Goal: Transaction & Acquisition: Purchase product/service

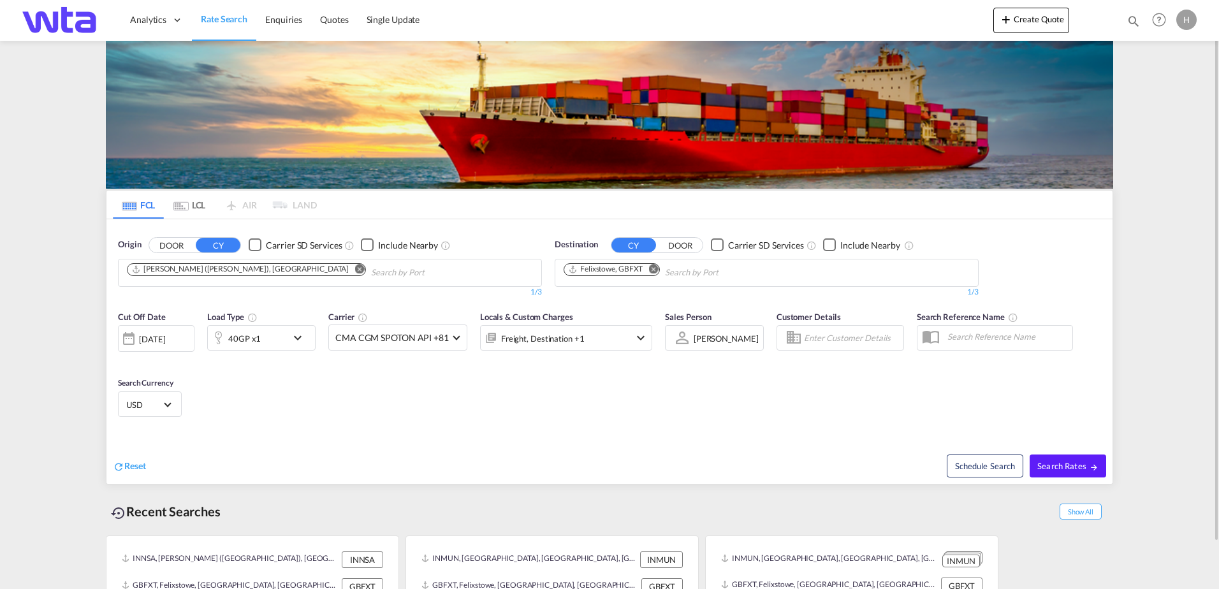
click at [1124, 314] on md-content "Analytics Reports Dashboard Rate Search Enquiries Quotes" at bounding box center [609, 294] width 1219 height 589
click at [178, 243] on button "DOOR" at bounding box center [171, 245] width 45 height 15
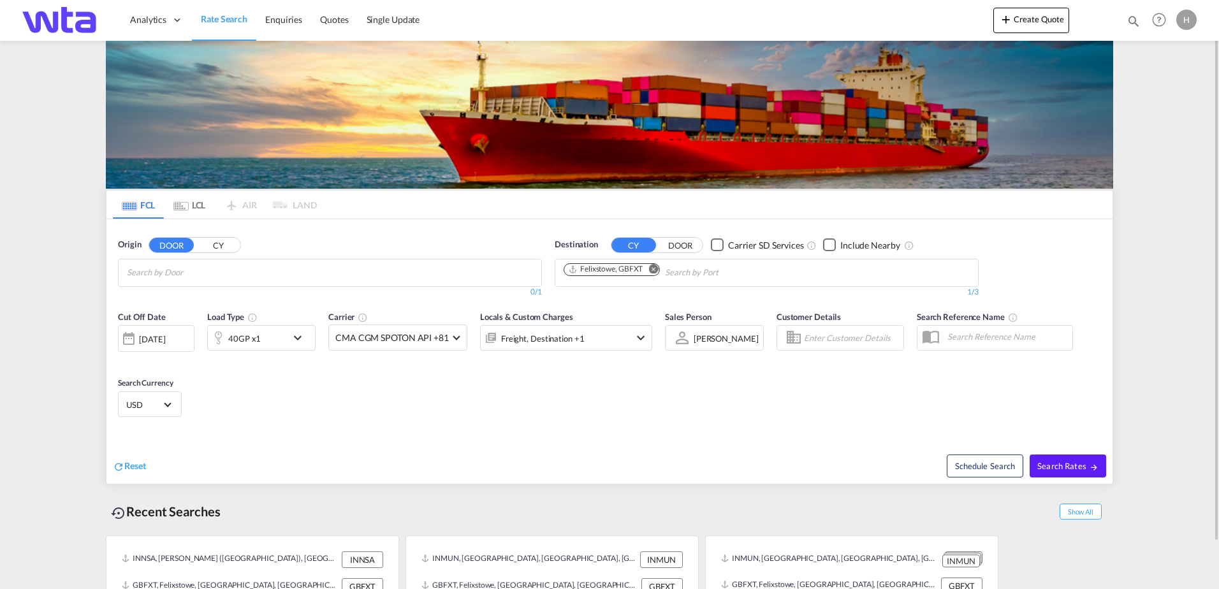
click at [262, 272] on md-chips at bounding box center [330, 273] width 423 height 27
click at [254, 273] on md-chips at bounding box center [330, 273] width 423 height 27
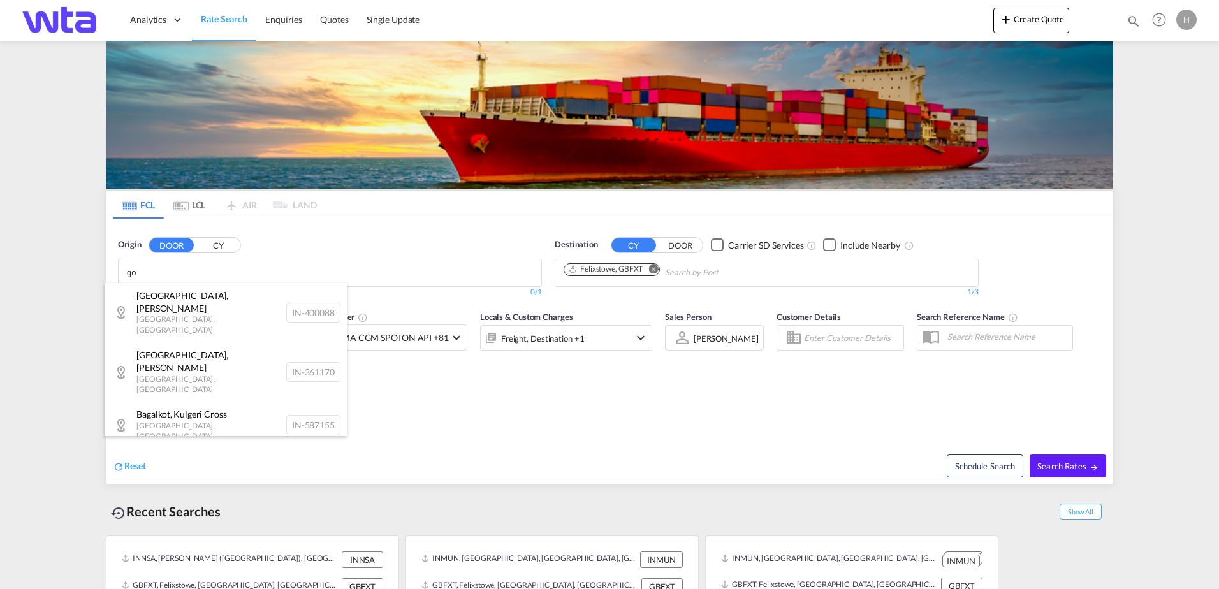
type input "g"
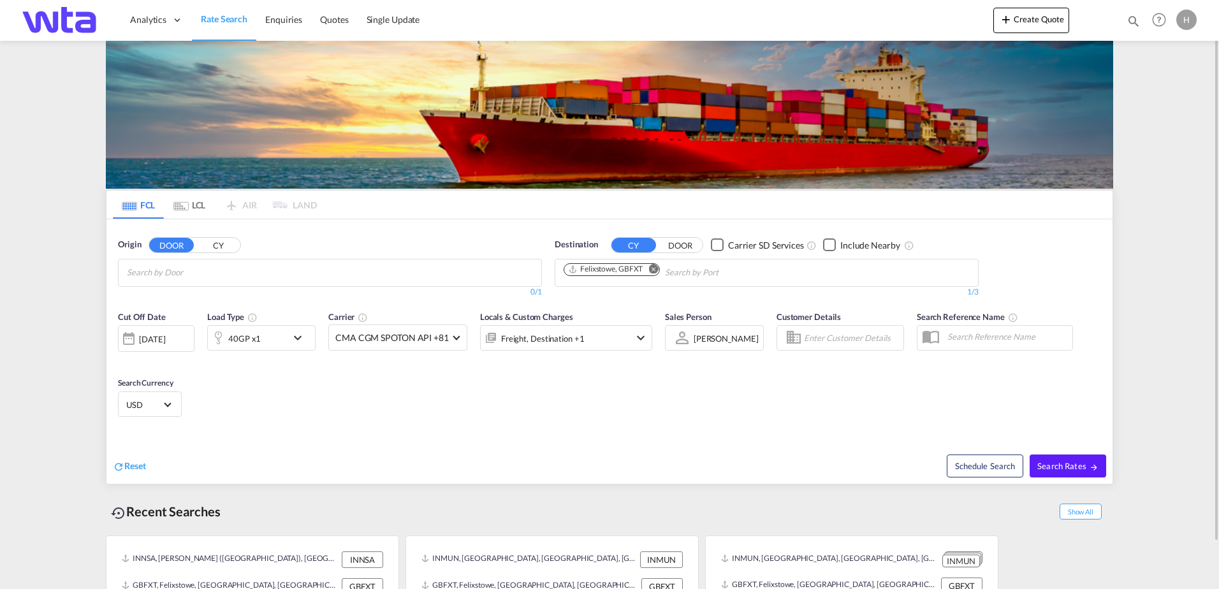
click at [217, 241] on button "CY" at bounding box center [218, 245] width 45 height 15
click at [202, 270] on input "Chips input." at bounding box center [187, 273] width 121 height 20
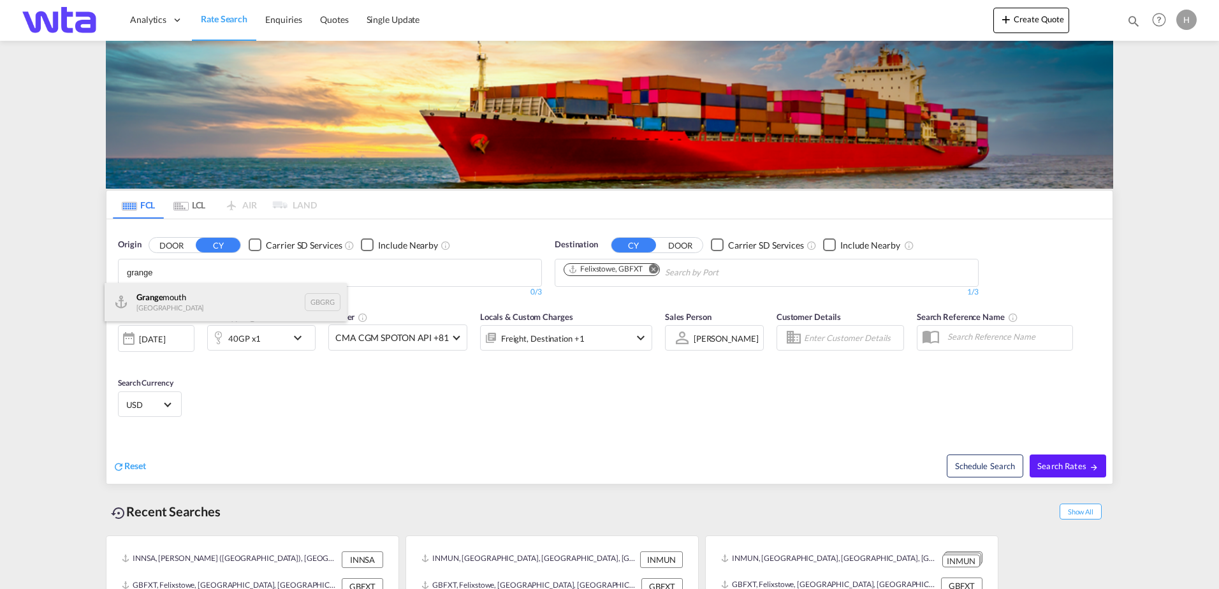
type input "grange"
click at [186, 302] on div "Grange mouth [GEOGRAPHIC_DATA] GBGRG" at bounding box center [226, 302] width 242 height 38
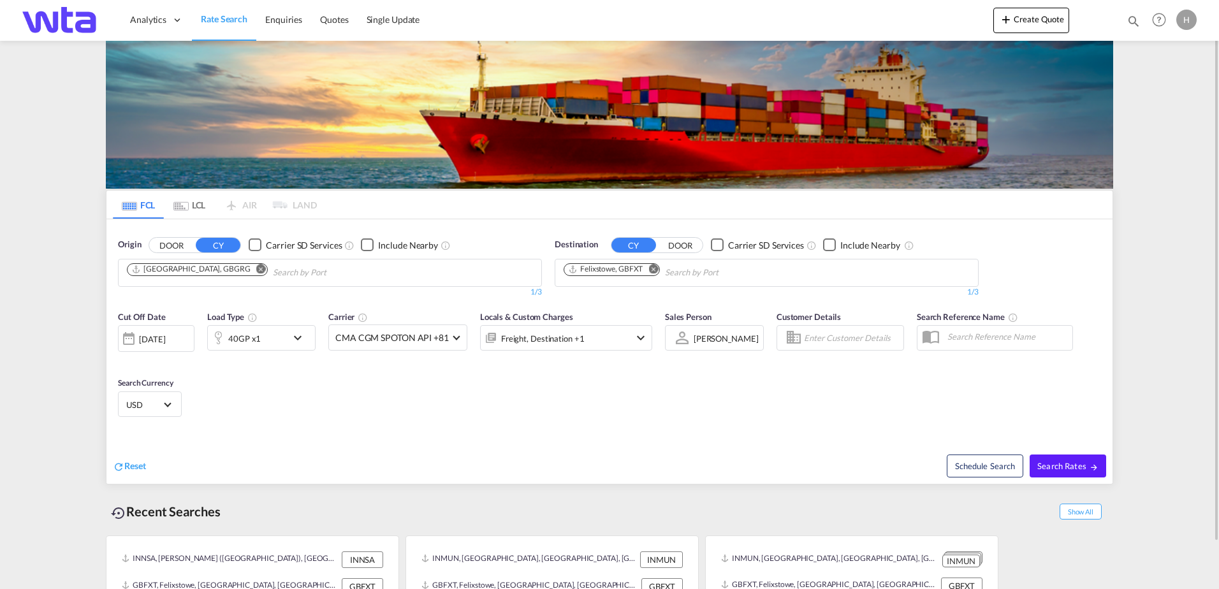
click at [654, 267] on md-icon "Remove" at bounding box center [654, 269] width 10 height 10
click at [680, 245] on button "DOOR" at bounding box center [680, 245] width 45 height 15
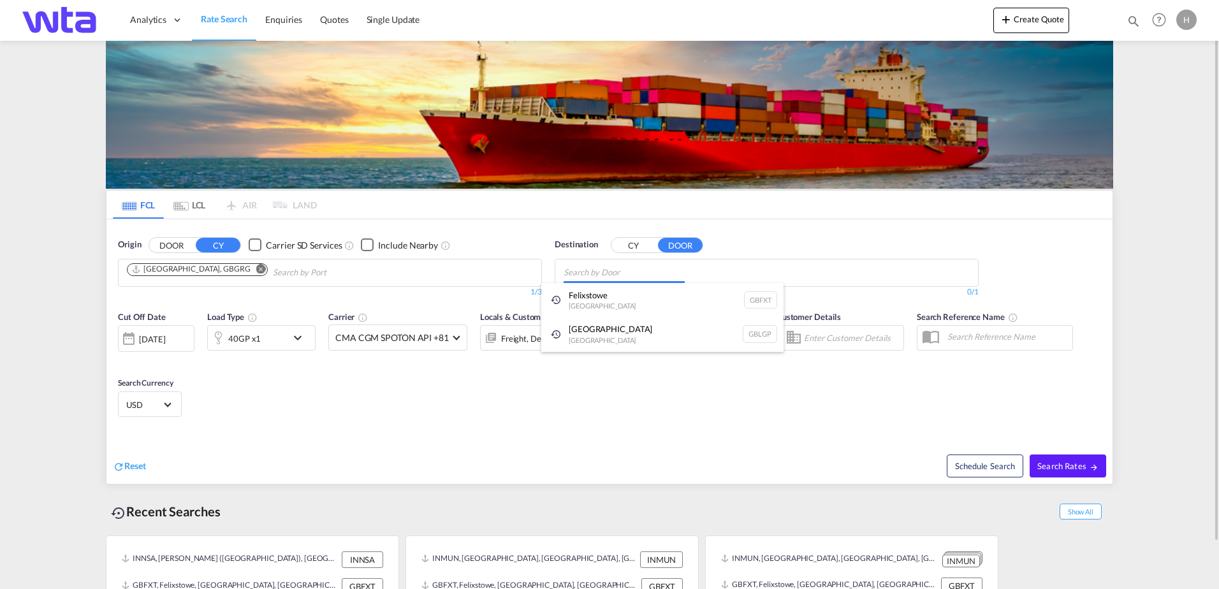
click at [657, 274] on body "Analytics Reports Dashboard Rate Search Enquiries Quotes" at bounding box center [609, 294] width 1219 height 589
drag, startPoint x: 659, startPoint y: 275, endPoint x: 305, endPoint y: 265, distance: 354.1
click at [654, 280] on input "houston 752" at bounding box center [624, 273] width 121 height 20
click at [347, 290] on body "Analytics Reports Dashboard Rate Search Enquiries Quotes" at bounding box center [609, 294] width 1219 height 589
drag, startPoint x: 676, startPoint y: 271, endPoint x: 485, endPoint y: 280, distance: 191.5
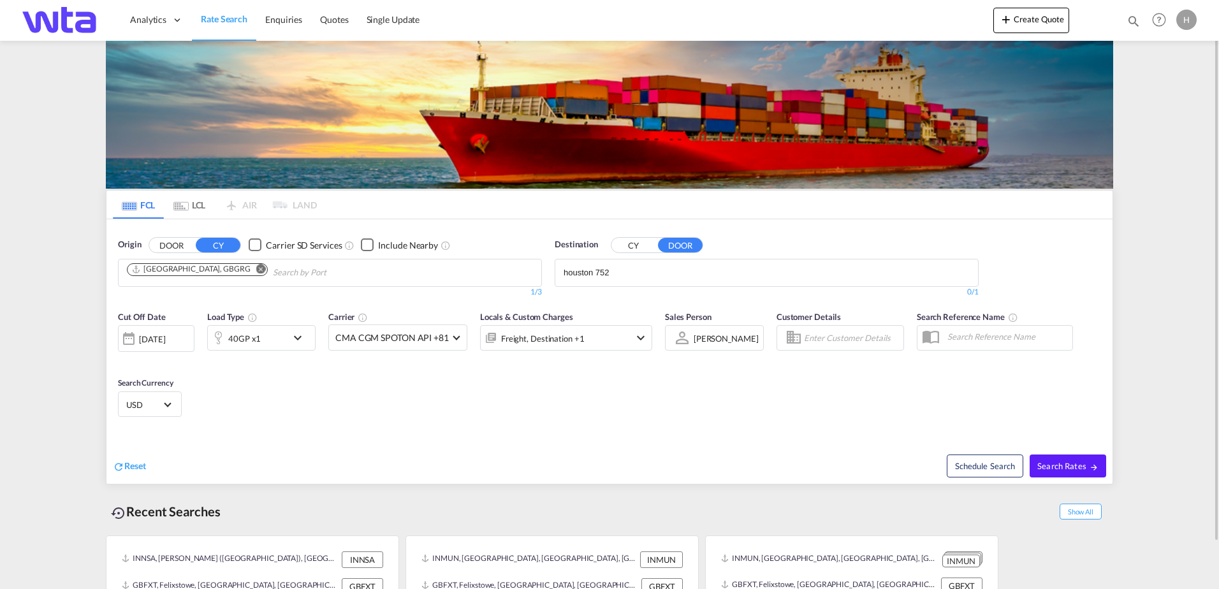
click at [484, 280] on div "Origin DOOR CY Carrier SD Services Include Nearby [GEOGRAPHIC_DATA], [GEOGRAPHI…" at bounding box center [609, 261] width 1006 height 85
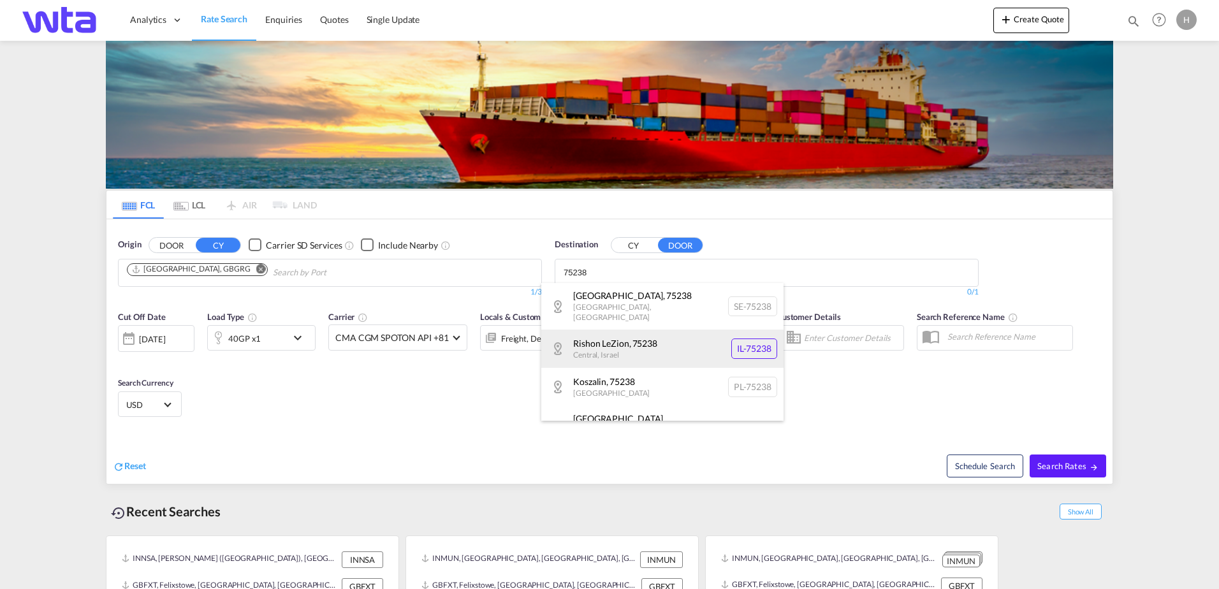
scroll to position [15, 0]
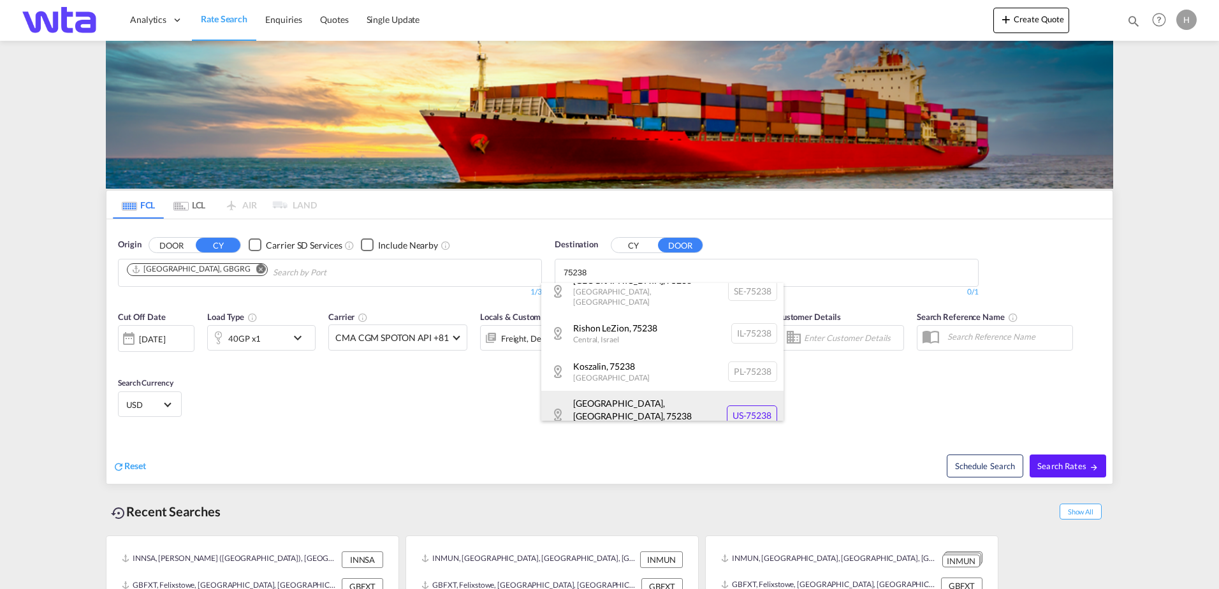
type input "75238"
click at [634, 405] on div "[GEOGRAPHIC_DATA][US_STATE] , [GEOGRAPHIC_DATA] [GEOGRAPHIC_DATA]-75238" at bounding box center [662, 415] width 242 height 48
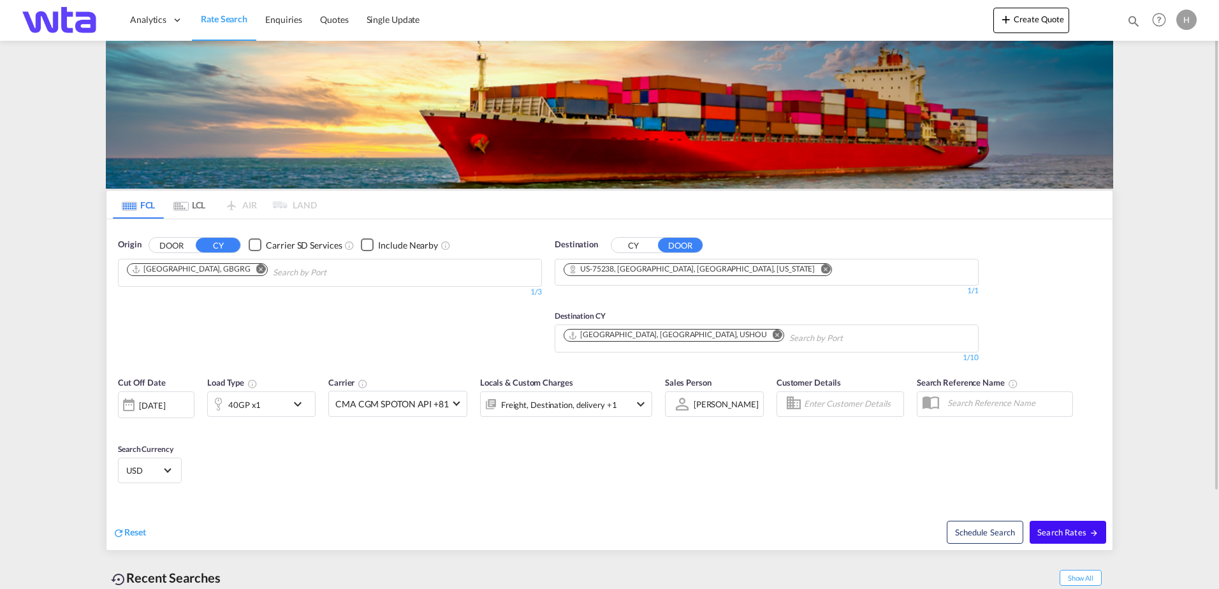
click at [1076, 531] on span "Search Rates" at bounding box center [1067, 532] width 61 height 10
type input "GBGRG to 75238 / [DATE]"
